Goal: Information Seeking & Learning: Learn about a topic

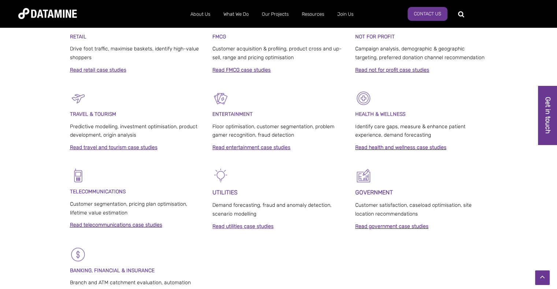
scroll to position [403, 0]
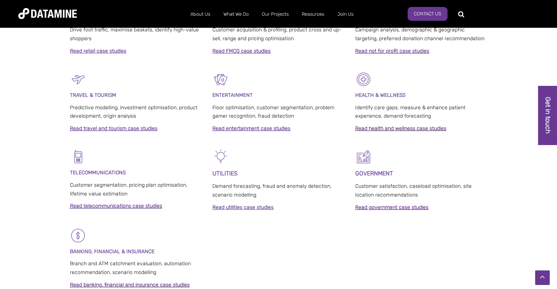
click at [111, 207] on link "Read telecommunications case studies" at bounding box center [116, 206] width 92 height 6
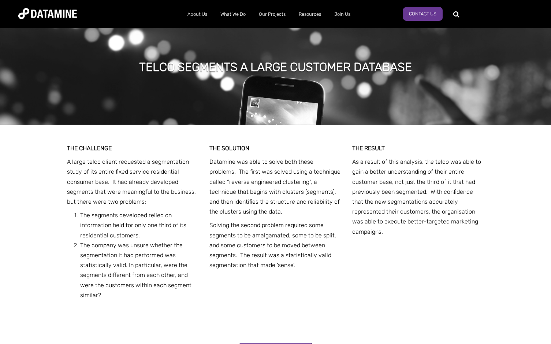
scroll to position [1098, 0]
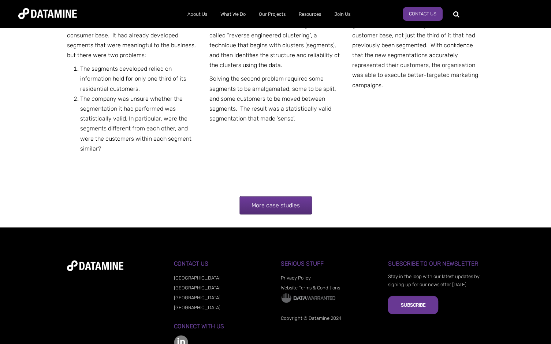
click at [263, 196] on link "More case studies" at bounding box center [275, 205] width 72 height 18
